Goal: Find contact information: Find contact information

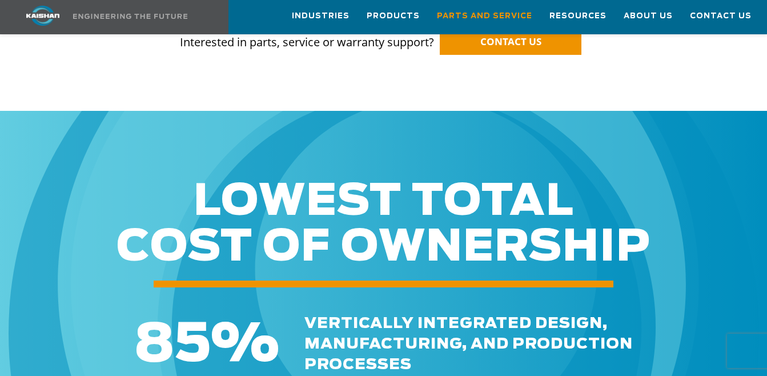
scroll to position [1028, 0]
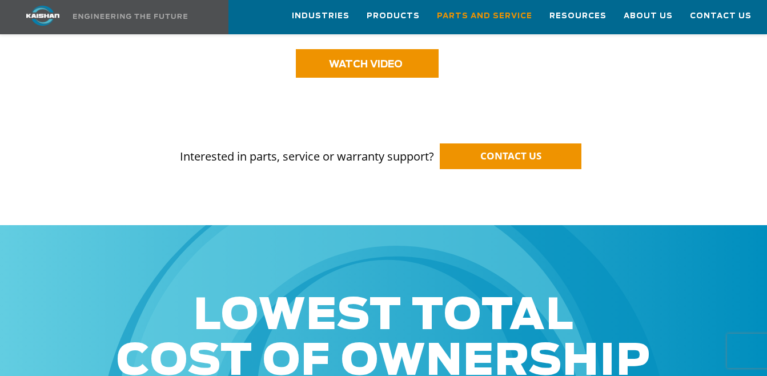
click at [536, 126] on p "Interested in parts, service or warranty support? CONTACT US" at bounding box center [384, 145] width 692 height 39
click at [520, 149] on span "CONTACT US" at bounding box center [511, 155] width 61 height 13
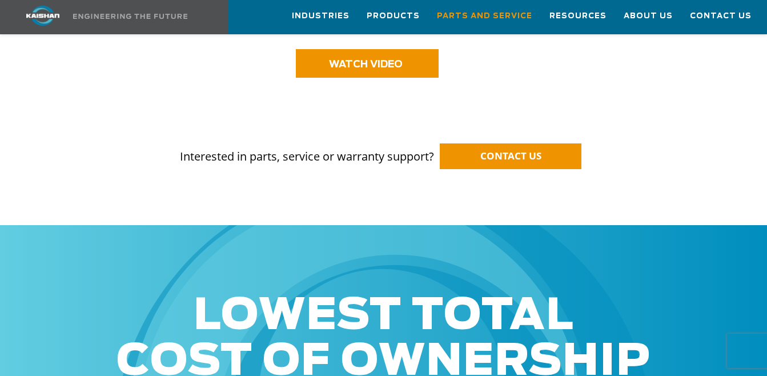
scroll to position [686, 0]
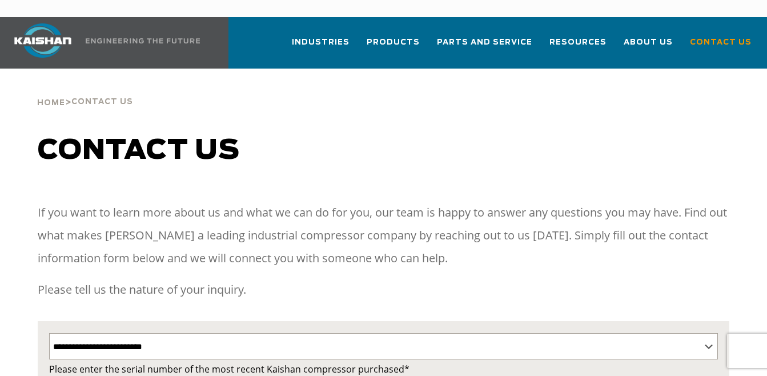
select select "**********"
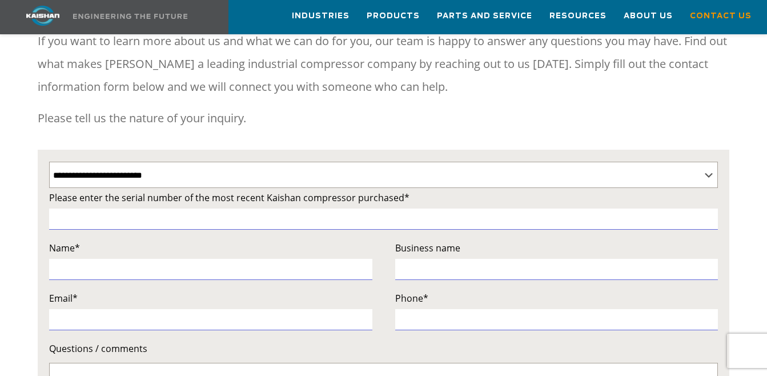
scroll to position [171, 0]
click at [298, 162] on select "**********" at bounding box center [384, 175] width 670 height 26
click at [49, 162] on select "**********" at bounding box center [384, 175] width 670 height 26
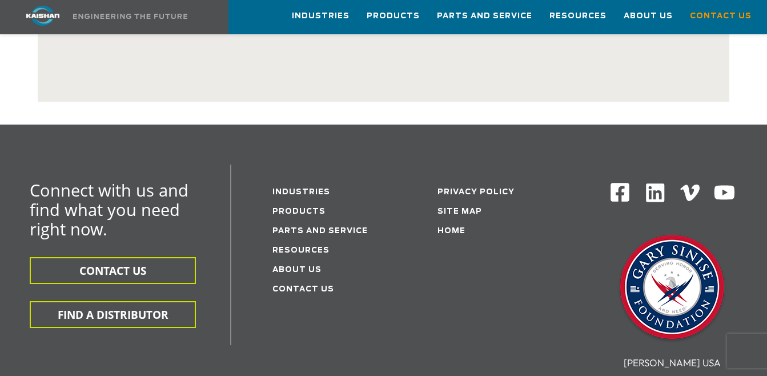
scroll to position [743, 0]
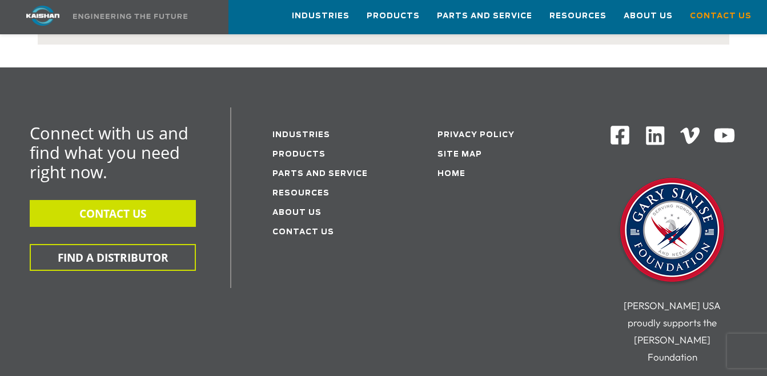
click at [125, 206] on button "CONTACT US" at bounding box center [113, 213] width 166 height 27
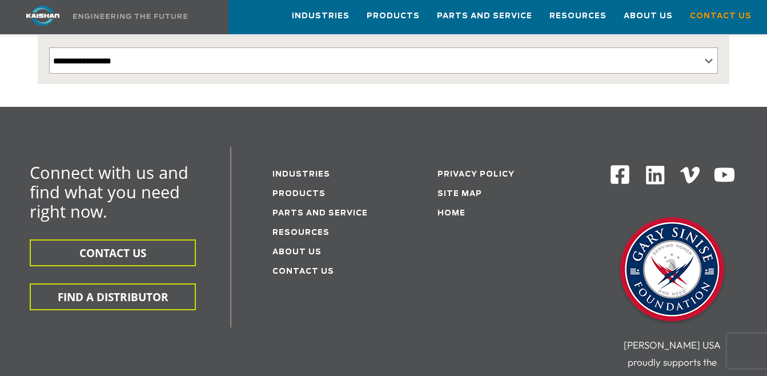
scroll to position [400, 0]
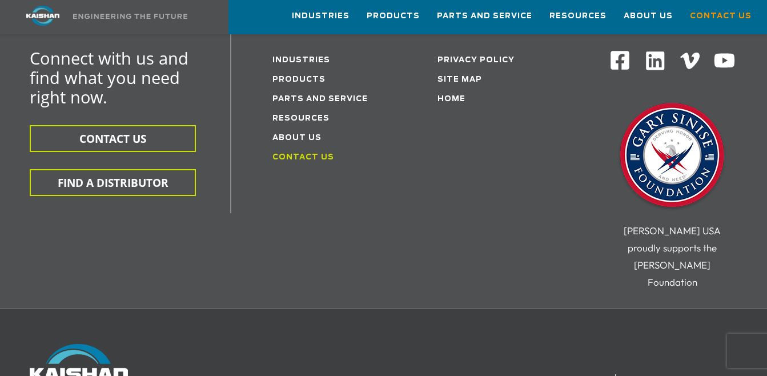
click at [312, 154] on link "Contact Us" at bounding box center [304, 157] width 62 height 7
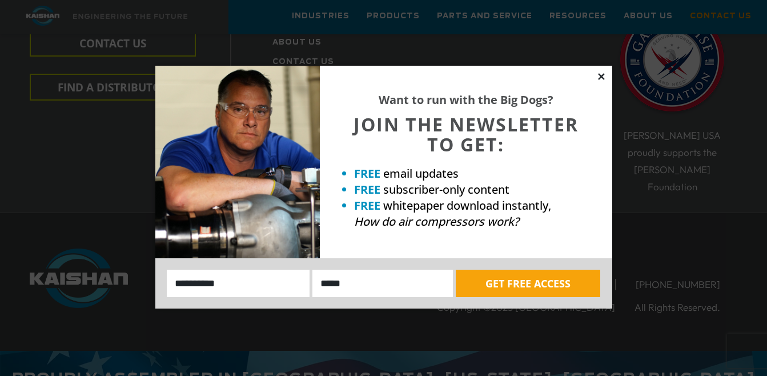
click at [602, 75] on icon at bounding box center [601, 76] width 6 height 6
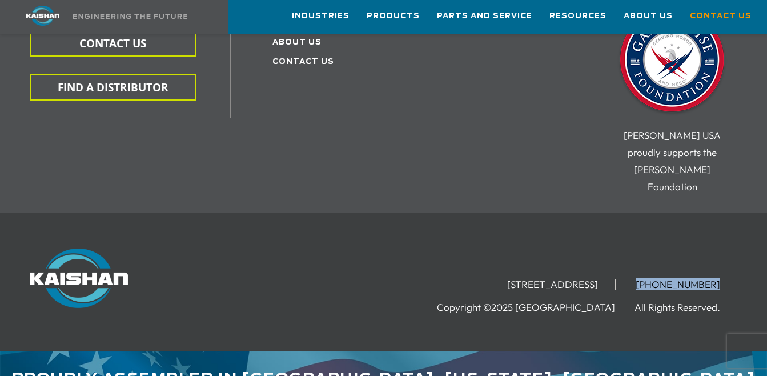
drag, startPoint x: 719, startPoint y: 249, endPoint x: 654, endPoint y: 249, distance: 65.1
click at [654, 279] on li "[PHONE_NUMBER]" at bounding box center [678, 284] width 119 height 11
drag, startPoint x: 654, startPoint y: 249, endPoint x: 567, endPoint y: 206, distance: 97.6
click at [567, 213] on div "15445 Industrial Park Drive, Loxley, AL 36551 (251) 257-0586 Copyright ©2025 Ka…" at bounding box center [383, 282] width 767 height 138
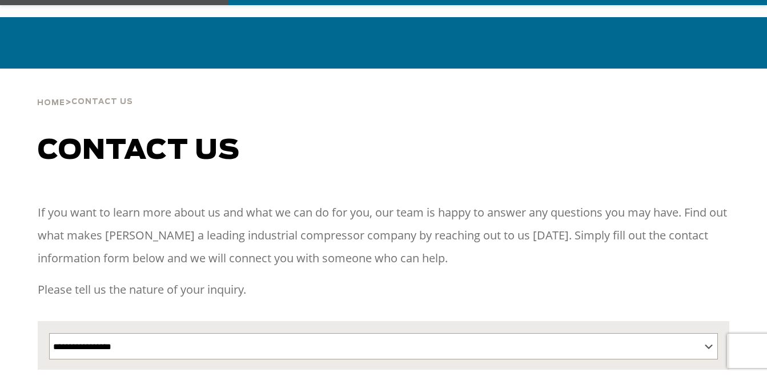
scroll to position [57, 0]
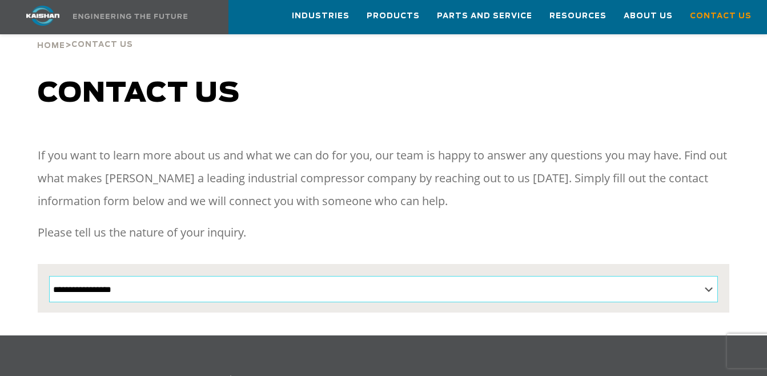
click at [347, 276] on select "**********" at bounding box center [384, 289] width 670 height 26
click at [727, 93] on div "Contact us" at bounding box center [384, 105] width 706 height 55
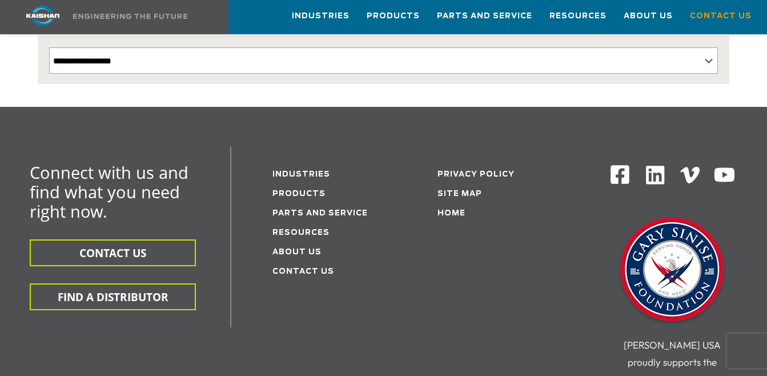
scroll to position [495, 0]
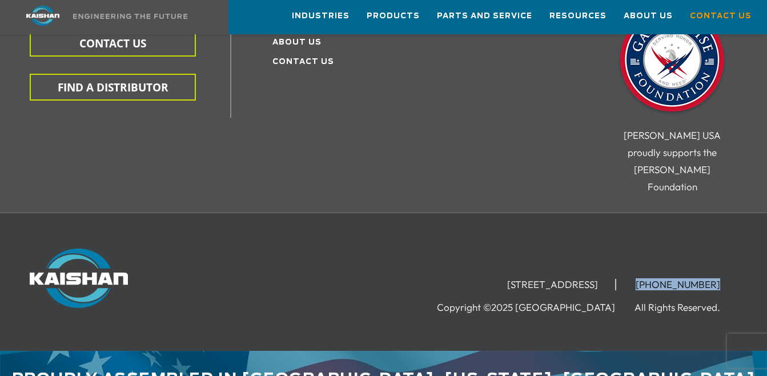
drag, startPoint x: 721, startPoint y: 251, endPoint x: 645, endPoint y: 250, distance: 76.0
click at [645, 279] on li "[PHONE_NUMBER]" at bounding box center [678, 284] width 119 height 11
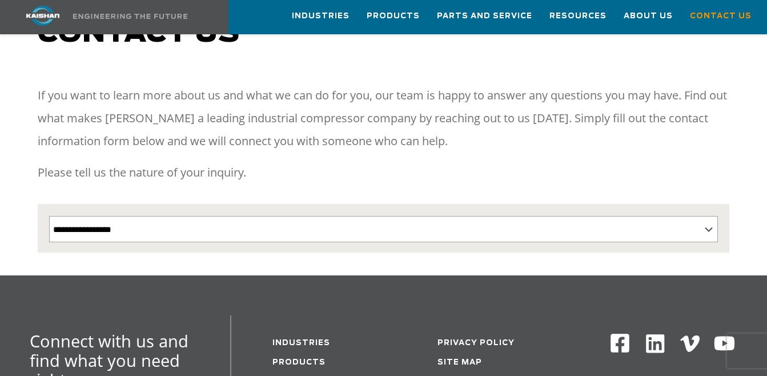
scroll to position [0, 0]
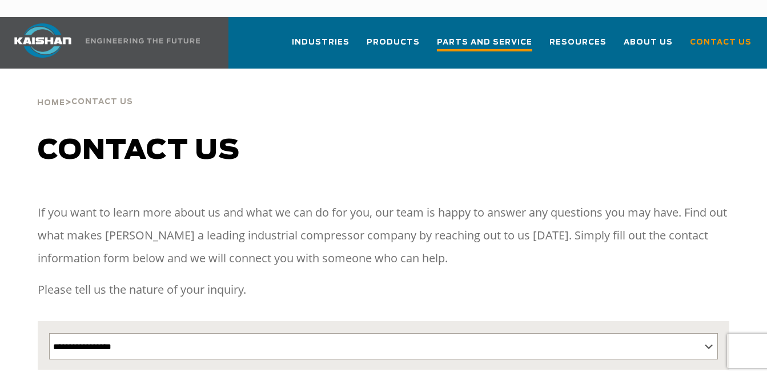
click at [529, 36] on span "Parts and Service" at bounding box center [484, 43] width 95 height 15
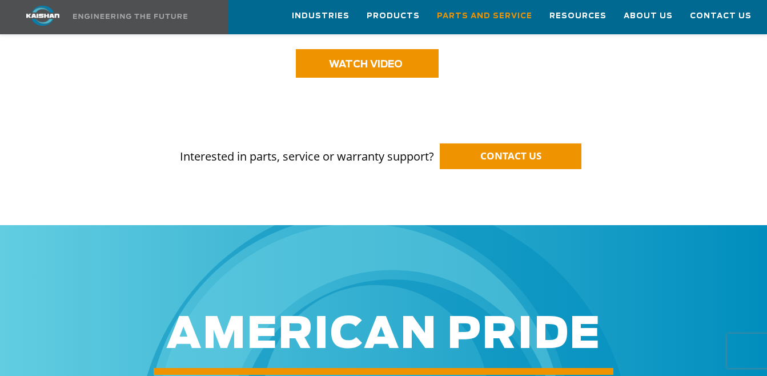
scroll to position [1086, 0]
